Goal: Complete application form

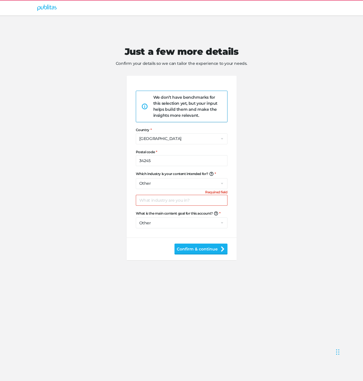
select select "US"
select select "na"
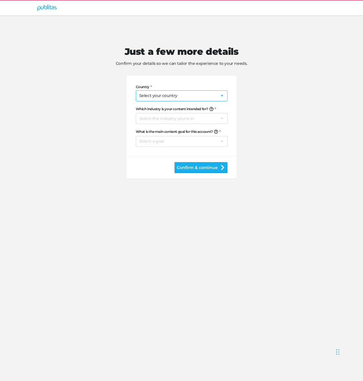
click at [151, 96] on select "Select your country [GEOGRAPHIC_DATA] [GEOGRAPHIC_DATA] [GEOGRAPHIC_DATA] [US_S…" at bounding box center [182, 95] width 92 height 11
select select "US"
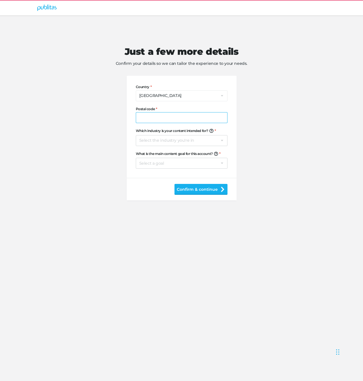
click at [163, 122] on input "Postal code" at bounding box center [182, 117] width 92 height 11
type input "51368"
click at [164, 144] on select "Select the industry you're in Home & Living Supermarkets/Food & Beverage DIY/Eq…" at bounding box center [182, 140] width 92 height 11
select select "na"
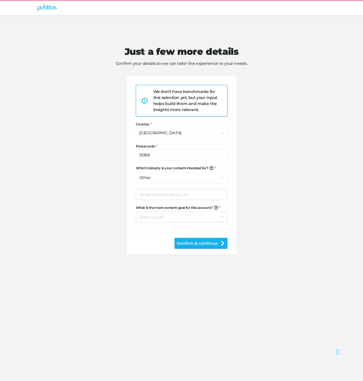
click at [173, 104] on div "We don’t have benchmarks for this selection yet, but your input helps build the…" at bounding box center [185, 101] width 65 height 24
click at [67, 269] on div "Just a few more details Confirm your details so we can tailor the experience to…" at bounding box center [181, 198] width 363 height 365
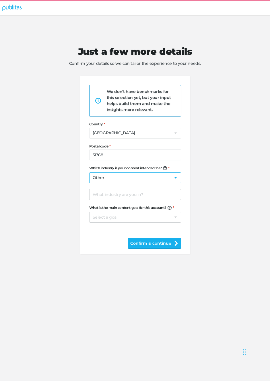
click at [123, 174] on select "Select the industry you're in Home & Living Supermarkets/Food & Beverage DIY/Eq…" at bounding box center [135, 177] width 92 height 11
click at [123, 178] on select "Select the industry you're in Home & Living Supermarkets/Food & Beverage DIY/Eq…" at bounding box center [135, 177] width 92 height 11
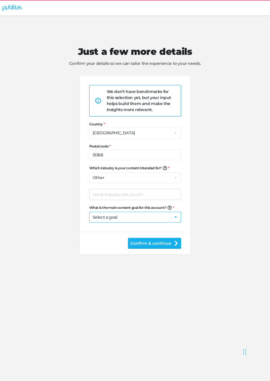
click at [118, 216] on select "Select a goal Sell products directly or on the website Promote physical store/d…" at bounding box center [135, 217] width 92 height 11
click at [62, 200] on div "Just a few more details Confirm your details so we can tailor the experience to…" at bounding box center [135, 141] width 258 height 250
click at [61, 198] on div "Just a few more details Confirm your details so we can tailor the experience to…" at bounding box center [135, 141] width 258 height 250
click at [206, 227] on div "Just a few more details Confirm your details so we can tailor the experience to…" at bounding box center [135, 141] width 258 height 250
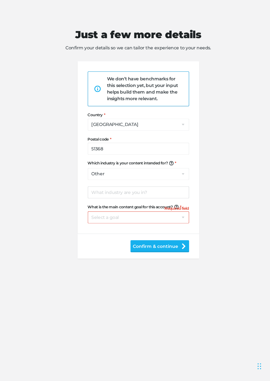
click at [50, 211] on div "Just a few more details Confirm your details so we can tailor the experience to…" at bounding box center [135, 141] width 258 height 250
click at [170, 209] on h6 "Required field" at bounding box center [170, 209] width 22 height 4
click at [176, 208] on h6 "Required field" at bounding box center [170, 209] width 22 height 4
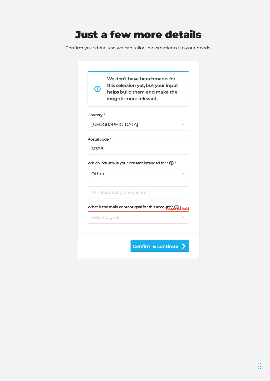
click at [198, 208] on div "Just a few more details Confirm your details so we can tailor the experience to…" at bounding box center [135, 141] width 258 height 250
click at [168, 210] on h6 "Required field" at bounding box center [170, 209] width 22 height 4
click at [166, 214] on select "Select a goal Sell products directly or on the website Promote physical store/d…" at bounding box center [135, 217] width 92 height 11
select select "pp"
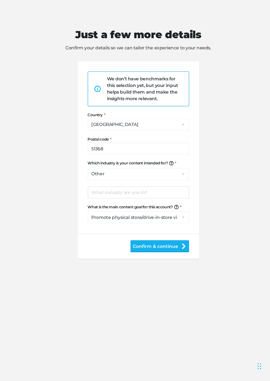
click at [209, 228] on div "Just a few more details Confirm your details so we can tailor the experience to…" at bounding box center [135, 141] width 258 height 250
click at [146, 217] on select "Select a goal Sell products directly or on the website Promote physical store/d…" at bounding box center [135, 217] width 92 height 11
click at [126, 214] on select "Select a goal Sell products directly or on the website Promote physical store/d…" at bounding box center [135, 217] width 92 height 11
click at [40, 261] on div "Just a few more details Confirm your details so we can tailor the experience to…" at bounding box center [135, 141] width 258 height 250
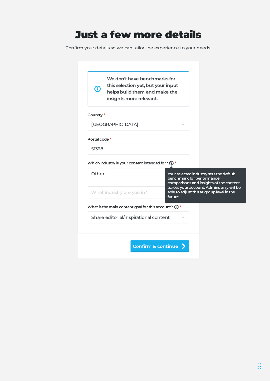
click at [166, 168] on icon at bounding box center [165, 168] width 4 height 4
click at [166, 172] on select "Select the industry you're in Home & Living Supermarkets/Food & Beverage DIY/Eq…" at bounding box center [135, 177] width 92 height 11
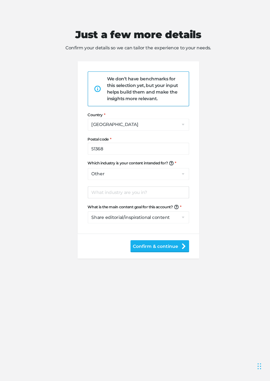
click at [193, 167] on div "Just a few more details Confirm your details so we can tailor the experience to…" at bounding box center [135, 141] width 258 height 250
click at [162, 215] on select "Select a goal Sell products directly or on the website Promote physical store/d…" at bounding box center [135, 217] width 92 height 11
select select "sw"
click at [116, 217] on select "Select a goal Sell products directly or on the website Promote physical store/d…" at bounding box center [135, 217] width 92 height 11
select select
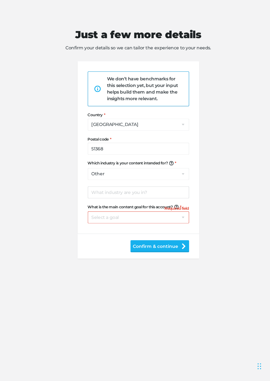
click at [58, 244] on div "Just a few more details Confirm your details so we can tailor the experience to…" at bounding box center [135, 141] width 258 height 250
click at [42, 207] on div "Just a few more details Confirm your details so we can tailor the experience to…" at bounding box center [135, 141] width 258 height 250
click at [149, 213] on select "Select a goal Sell products directly or on the website Promote physical store/d…" at bounding box center [135, 217] width 92 height 11
click at [105, 222] on select "Select a goal Sell products directly or on the website Promote physical store/d…" at bounding box center [135, 217] width 92 height 11
click at [77, 199] on div "Just a few more details Confirm your details so we can tailor the experience to…" at bounding box center [135, 141] width 258 height 250
